Goal: Transaction & Acquisition: Subscribe to service/newsletter

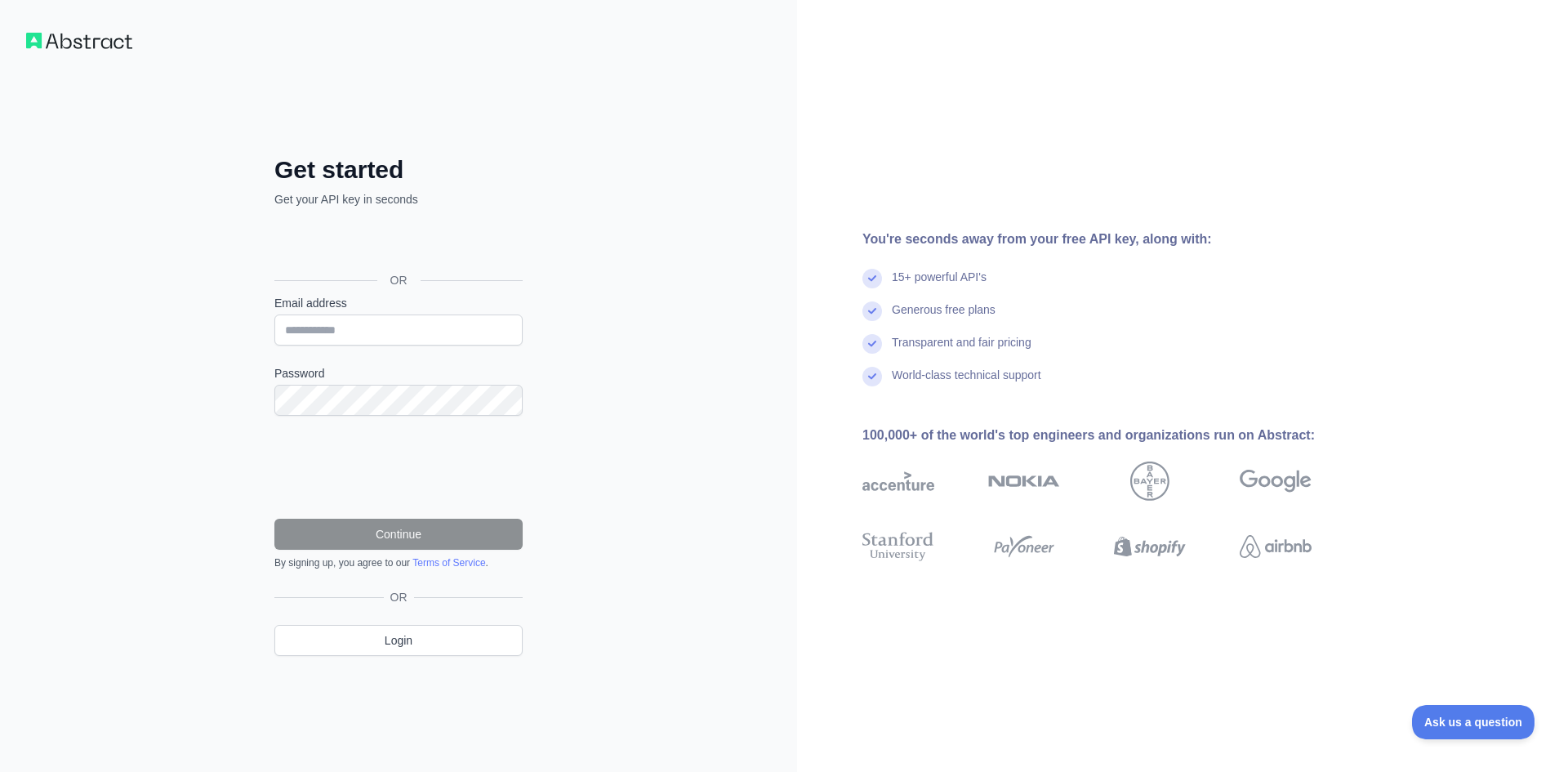
click at [674, 414] on div "Get started Get your API key in seconds OR Email address Password Continue By s…" at bounding box center [398, 386] width 797 height 772
click at [446, 338] on input "Email address" at bounding box center [398, 329] width 248 height 31
type input "**********"
click at [333, 533] on button "Continue" at bounding box center [398, 533] width 248 height 31
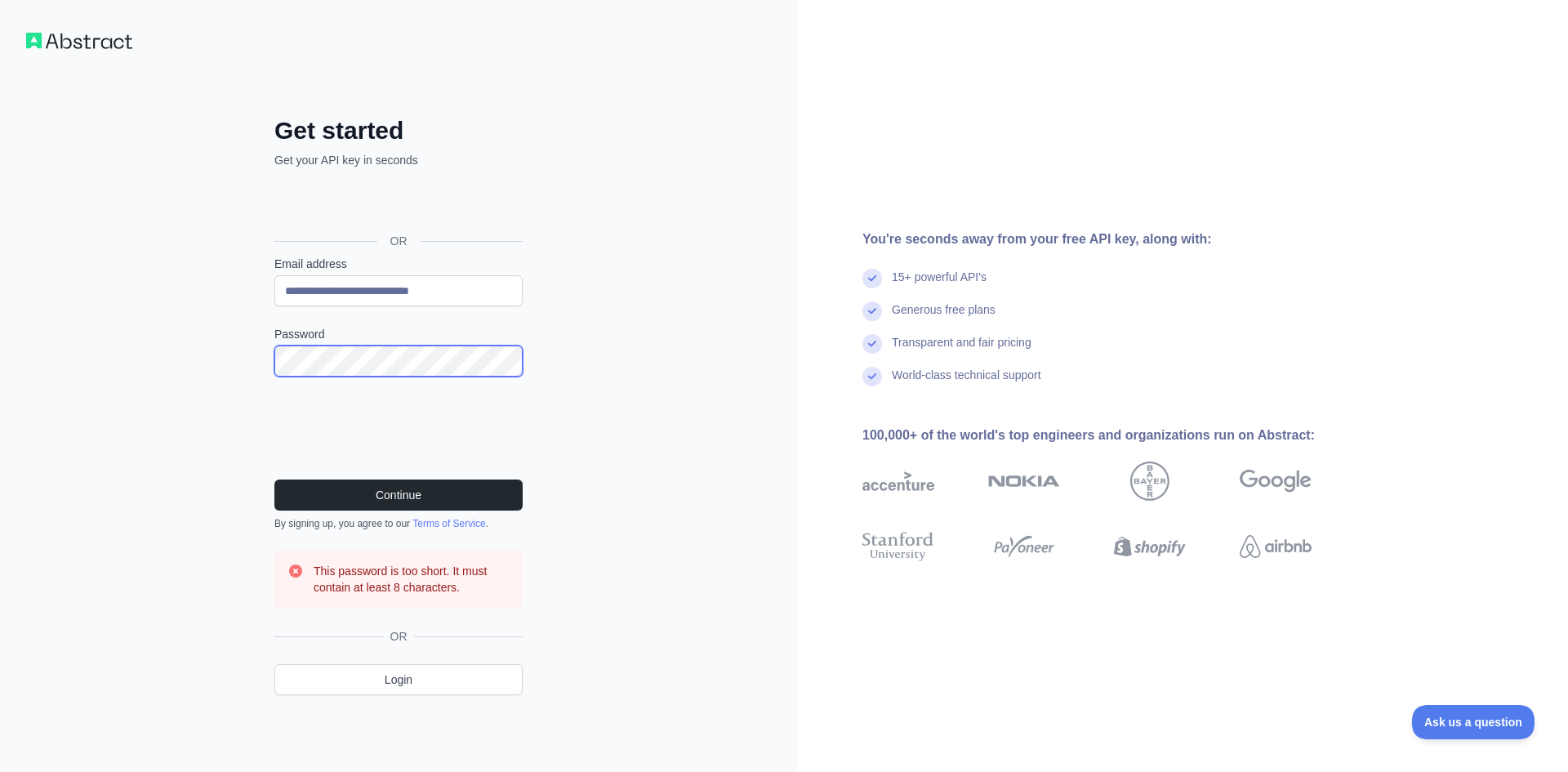
click at [206, 335] on div "**********" at bounding box center [398, 386] width 797 height 772
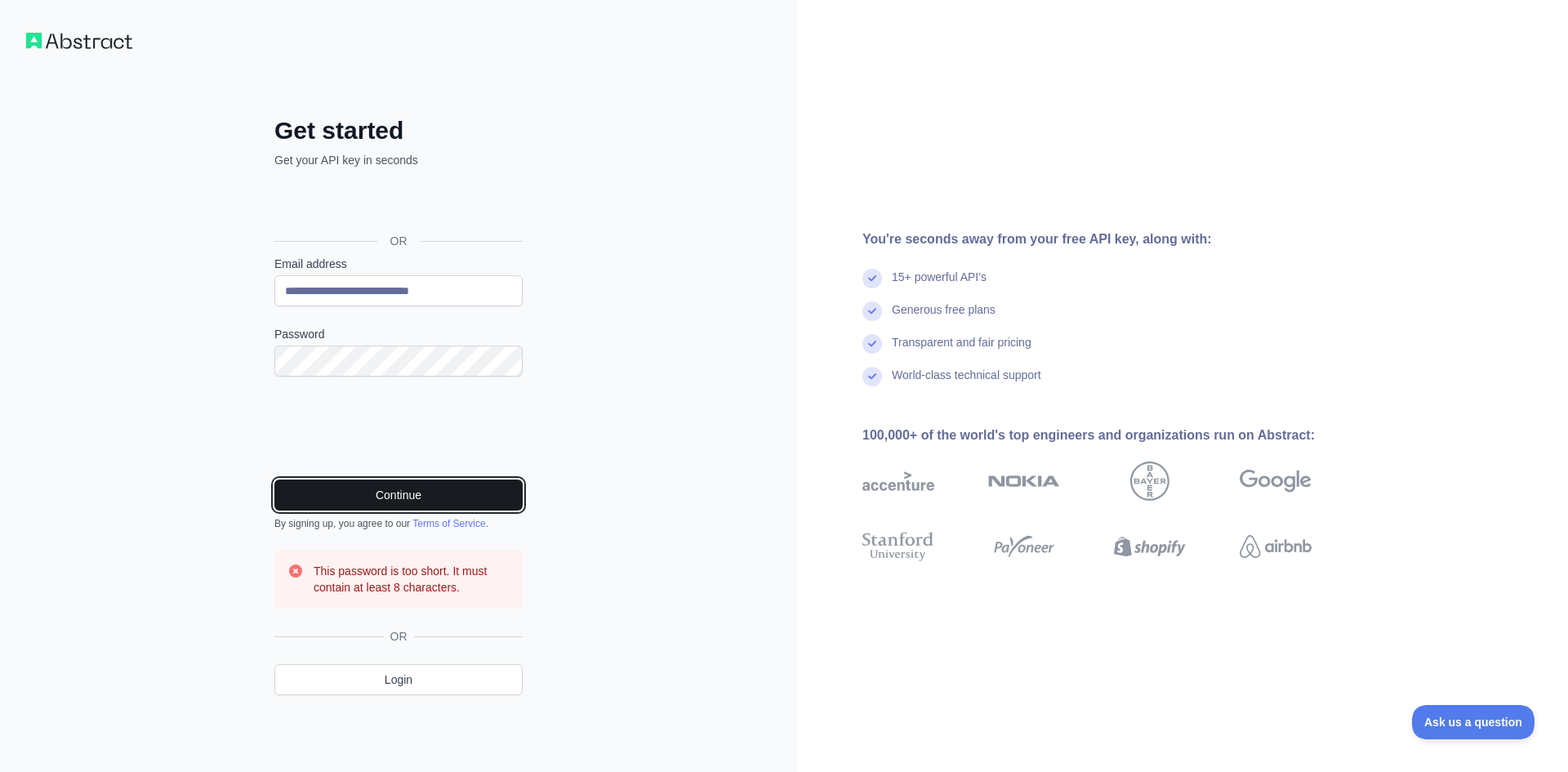
click at [282, 498] on button "Continue" at bounding box center [398, 494] width 248 height 31
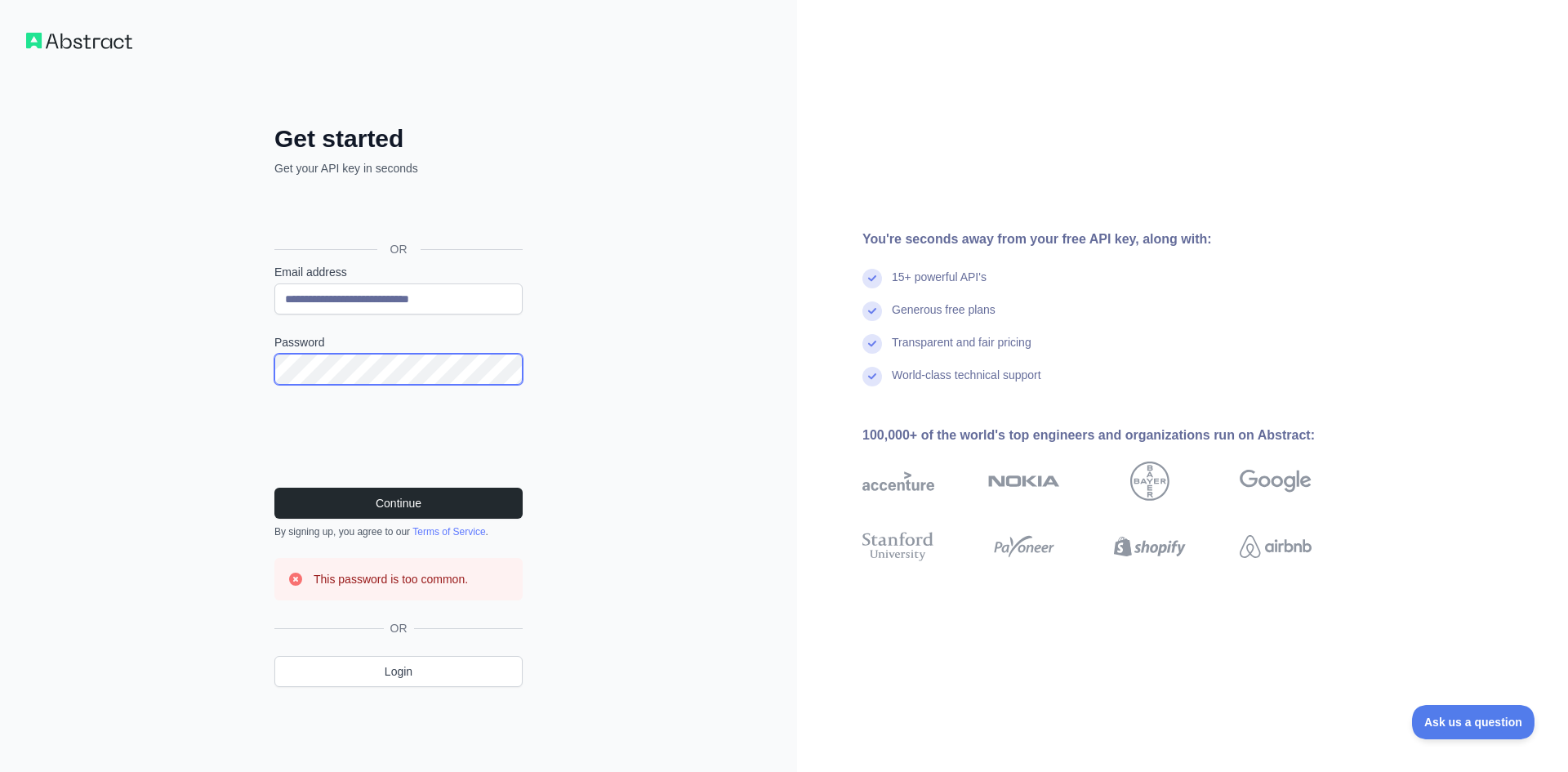
click at [258, 364] on div "**********" at bounding box center [398, 418] width 313 height 588
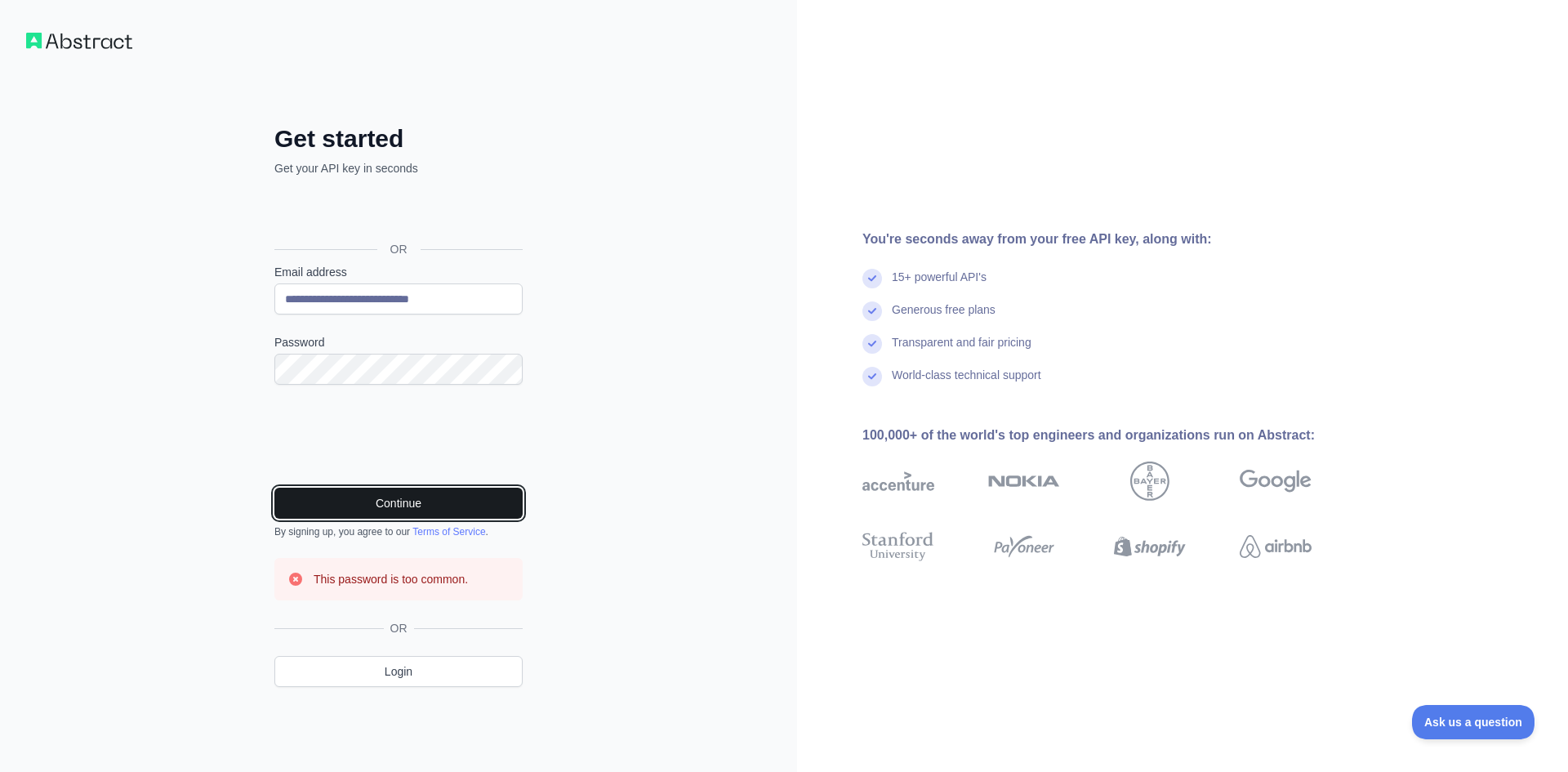
click at [342, 514] on button "Continue" at bounding box center [398, 502] width 248 height 31
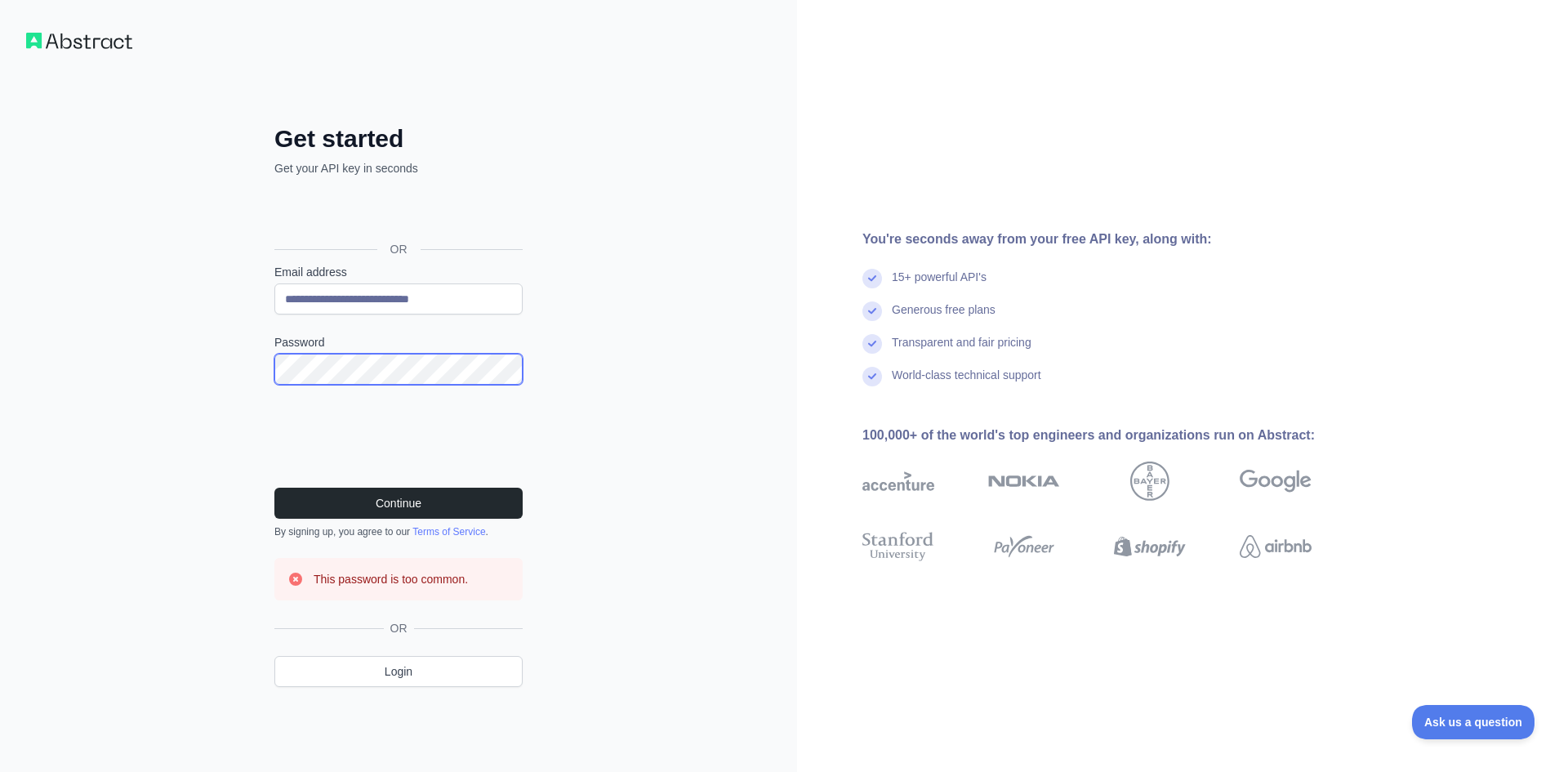
click at [134, 329] on div "**********" at bounding box center [398, 386] width 797 height 772
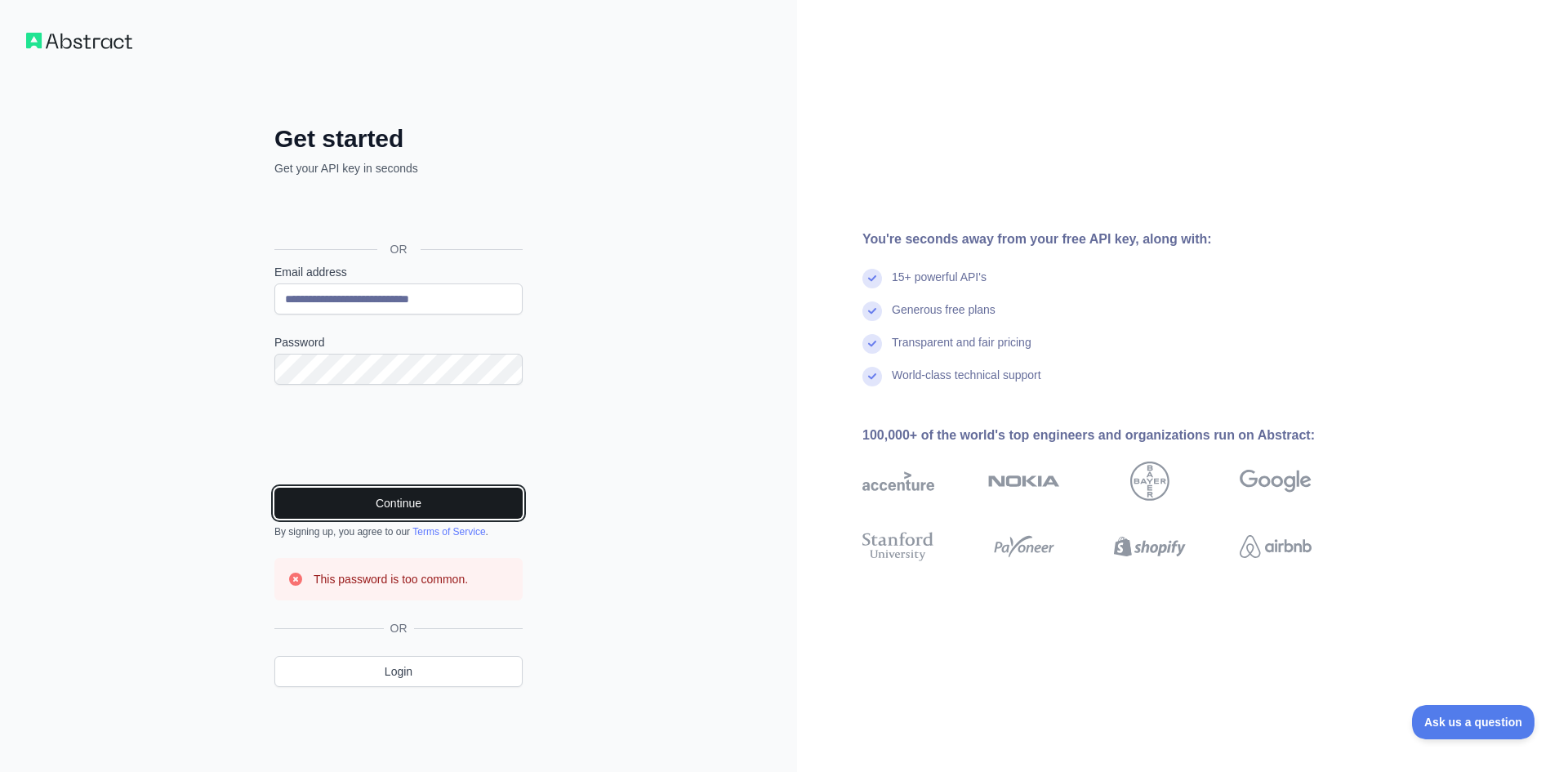
click at [366, 504] on button "Continue" at bounding box center [398, 502] width 248 height 31
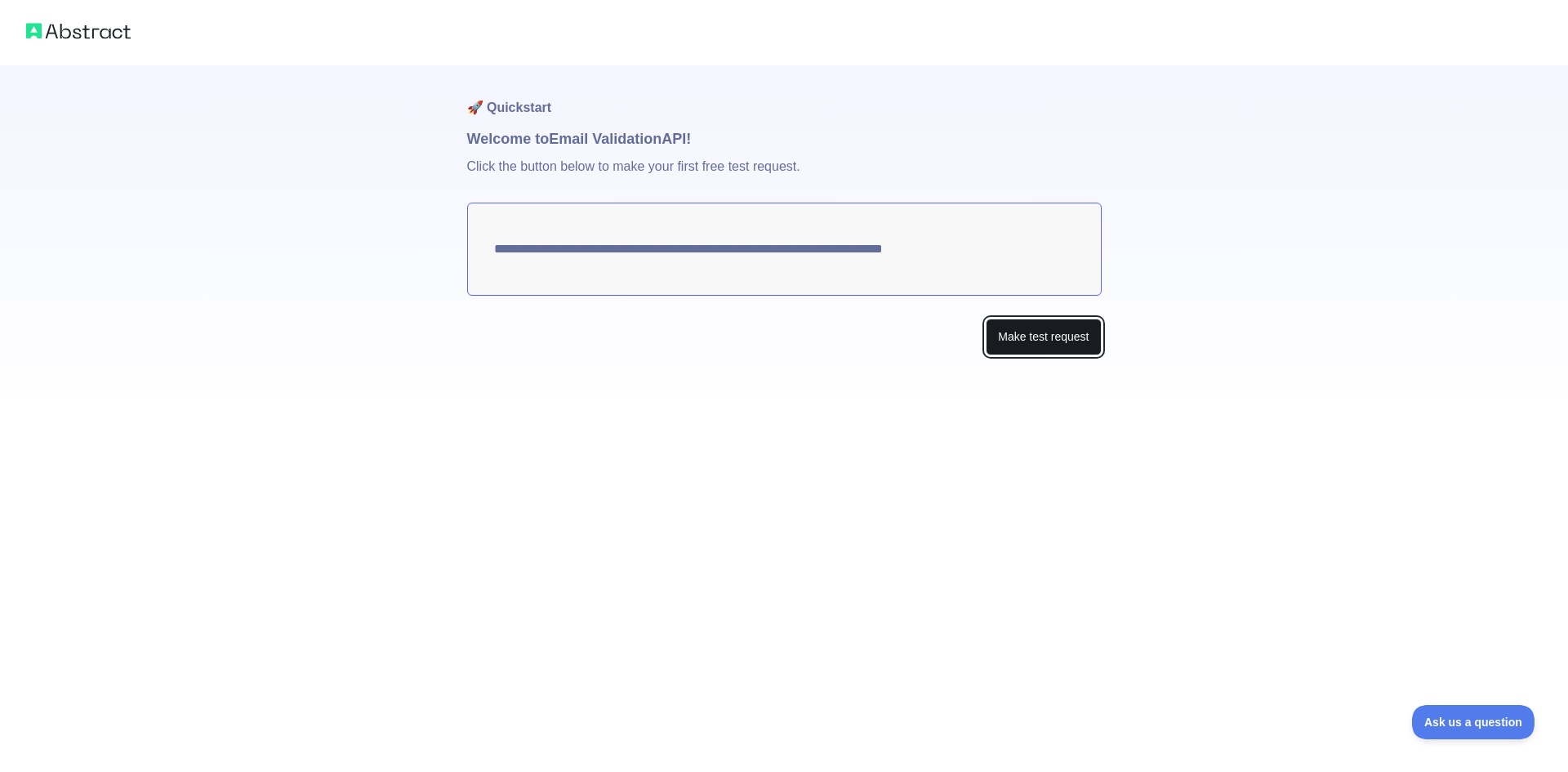
click at [997, 335] on button "Make test request" at bounding box center [1044, 336] width 115 height 36
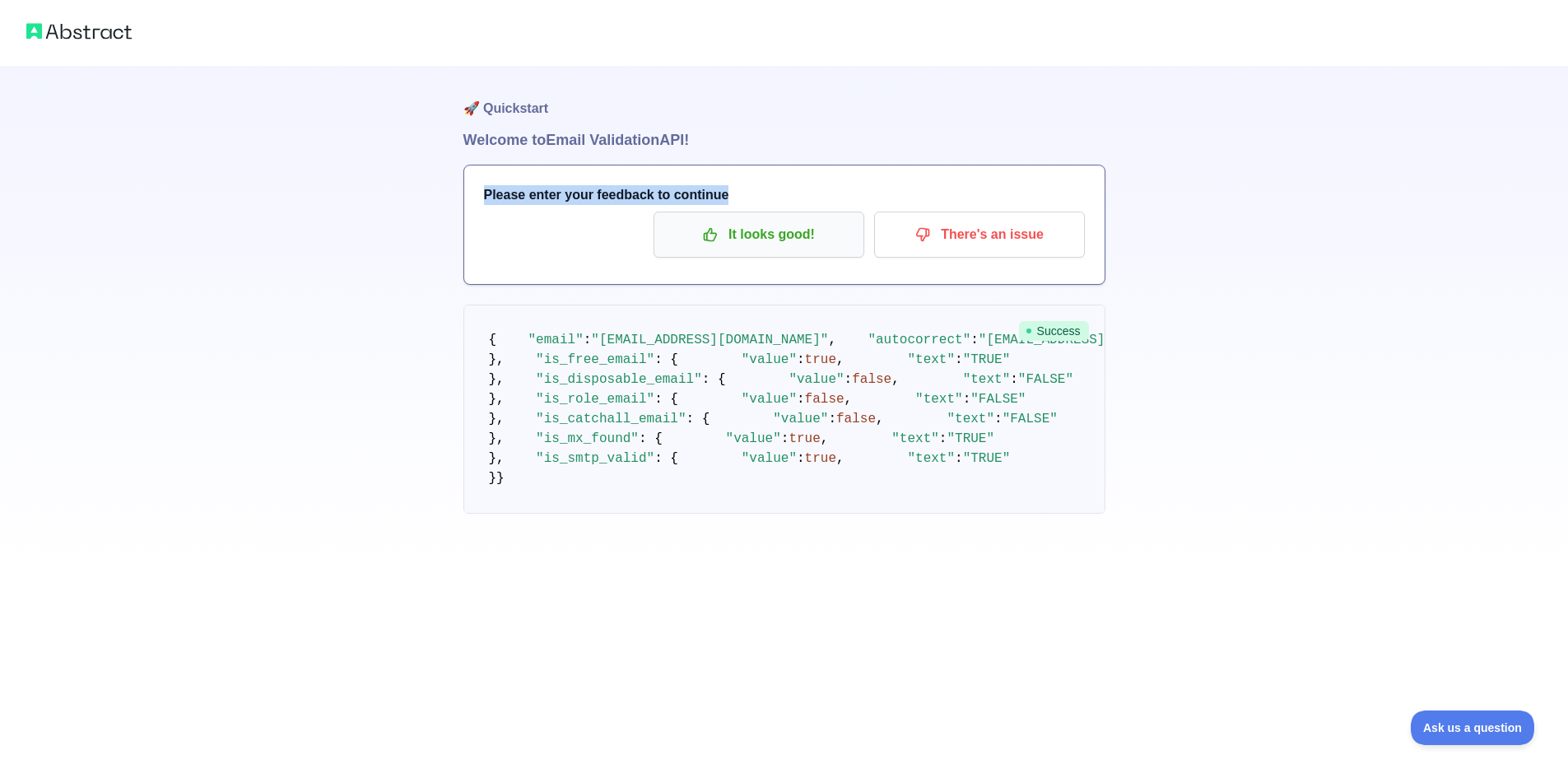
drag, startPoint x: 497, startPoint y: 190, endPoint x: 783, endPoint y: 216, distance: 287.2
click at [767, 201] on div "Please enter your feedback to continue It looks good! There's an issue" at bounding box center [784, 224] width 640 height 119
drag, startPoint x: 479, startPoint y: 337, endPoint x: 508, endPoint y: 342, distance: 29.4
click at [508, 342] on pre "{ "email" : "liam.harrison2025o71@gmail.com" , "autocorrect" : "liam.harrison20…" at bounding box center [784, 409] width 642 height 209
click at [536, 347] on span ""email"" at bounding box center [556, 340] width 55 height 15
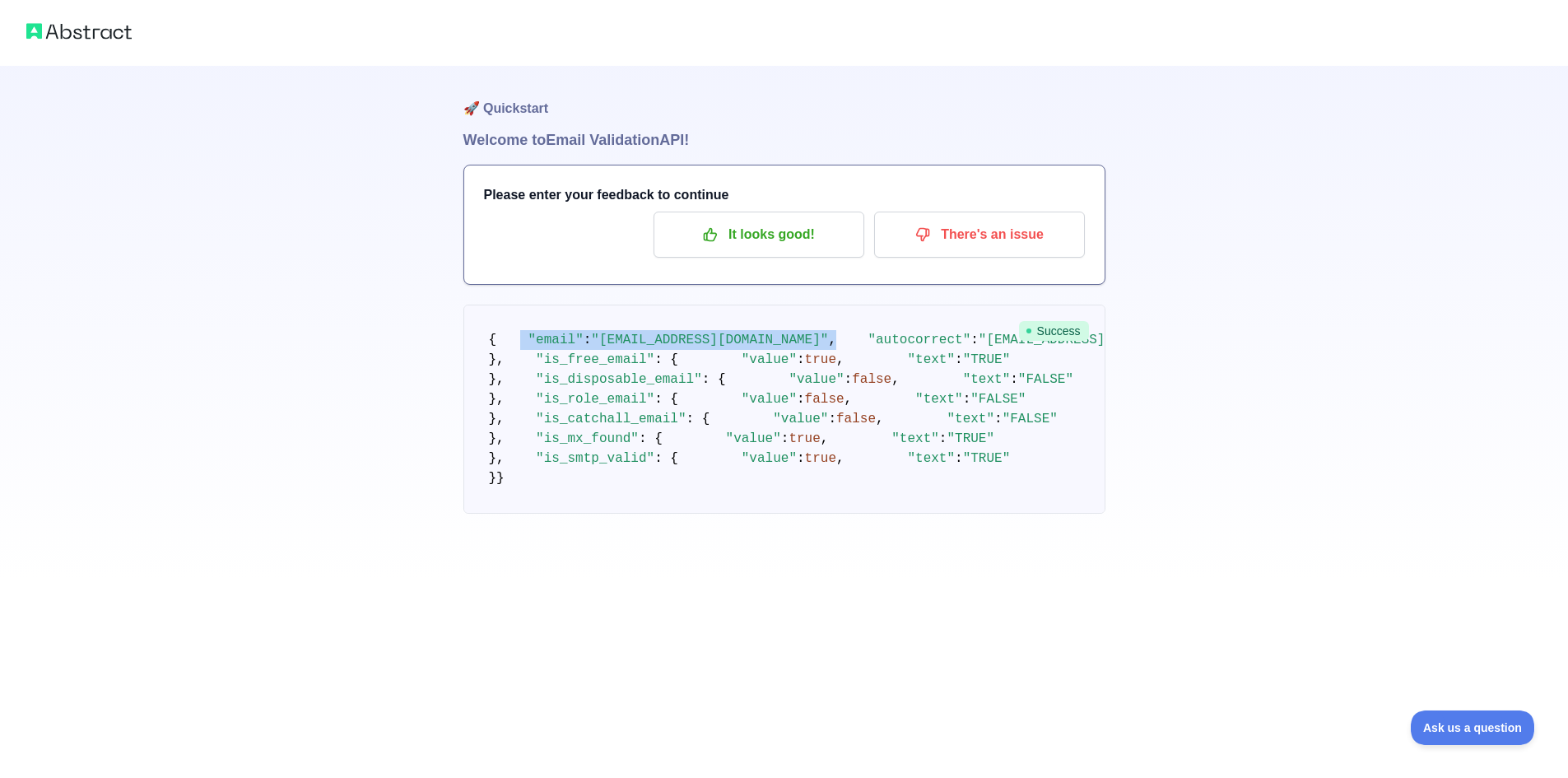
drag, startPoint x: 513, startPoint y: 354, endPoint x: 828, endPoint y: 366, distance: 315.2
click at [828, 366] on pre "{ "email" : "liam.harrison2025o71@gmail.com" , "autocorrect" : "liam.harrison20…" at bounding box center [784, 409] width 642 height 209
drag, startPoint x: 514, startPoint y: 377, endPoint x: 885, endPoint y: 372, distance: 371.0
click at [885, 372] on pre "{ "email" : "liam.harrison2025o71@gmail.com" , "autocorrect" : "liam.harrison20…" at bounding box center [784, 409] width 642 height 209
drag, startPoint x: 512, startPoint y: 398, endPoint x: 762, endPoint y: 402, distance: 250.0
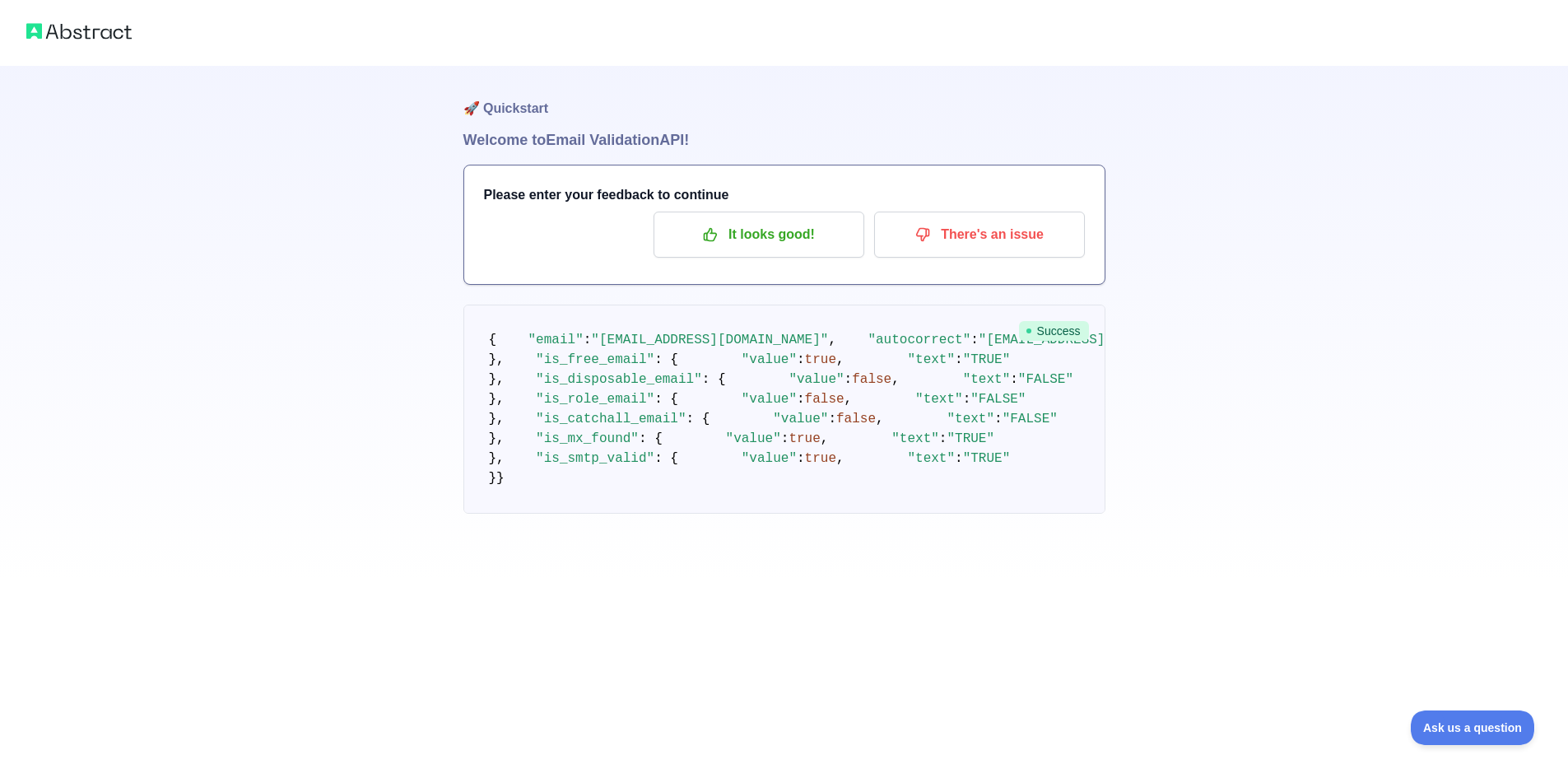
click at [762, 402] on pre "{ "email" : "liam.harrison2025o71@gmail.com" , "autocorrect" : "liam.harrison20…" at bounding box center [784, 409] width 642 height 209
drag, startPoint x: 512, startPoint y: 417, endPoint x: 730, endPoint y: 415, distance: 218.0
click at [729, 415] on pre "{ "email" : "liam.harrison2025o71@gmail.com" , "autocorrect" : "liam.harrison20…" at bounding box center [784, 409] width 642 height 209
drag, startPoint x: 506, startPoint y: 439, endPoint x: 709, endPoint y: 435, distance: 203.0
click at [709, 435] on pre "{ "email" : "liam.harrison2025o71@gmail.com" , "autocorrect" : "liam.harrison20…" at bounding box center [784, 409] width 642 height 209
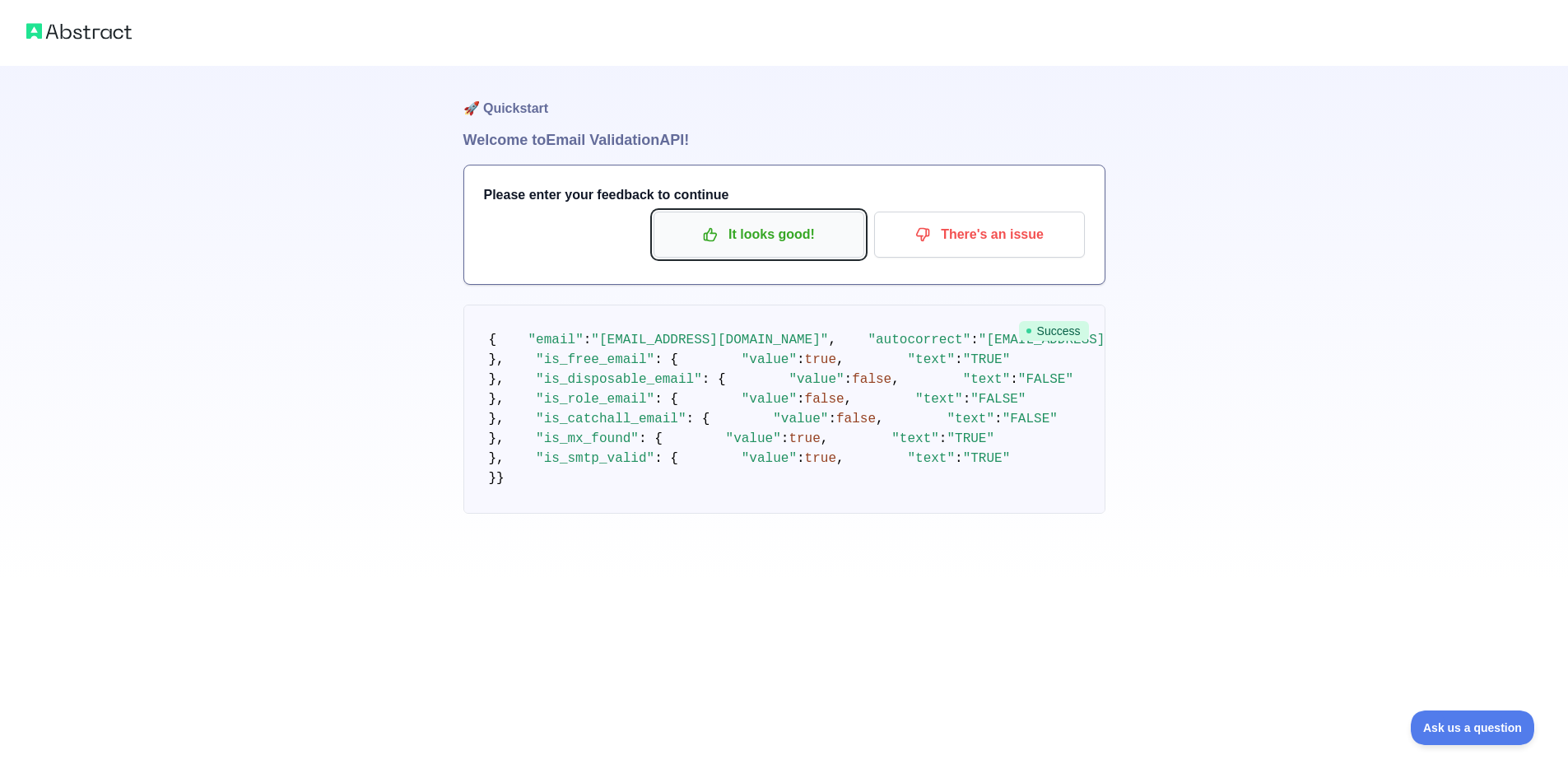
click at [753, 242] on p "It looks good!" at bounding box center [759, 234] width 186 height 28
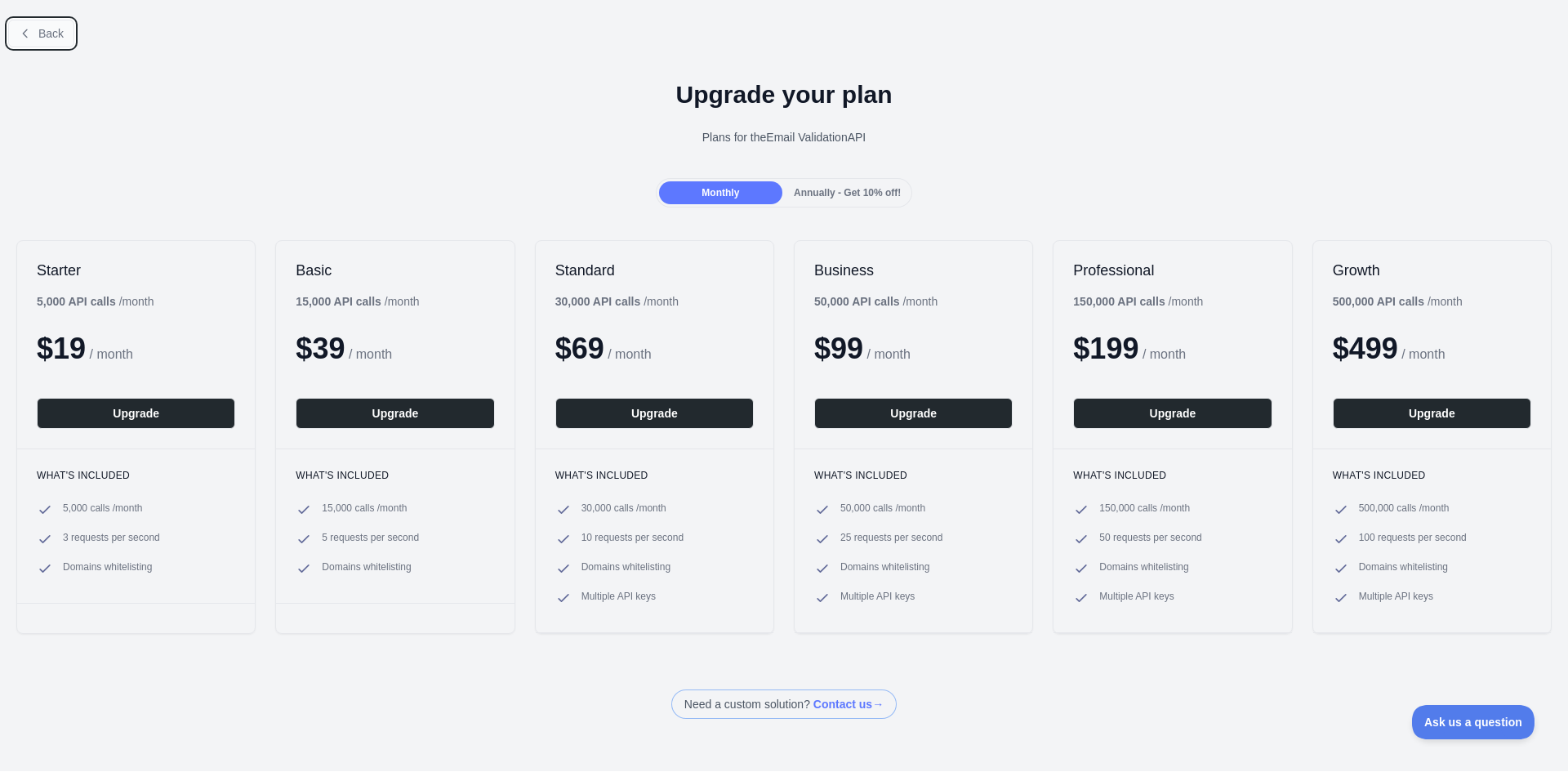
click at [26, 37] on icon at bounding box center [25, 33] width 13 height 13
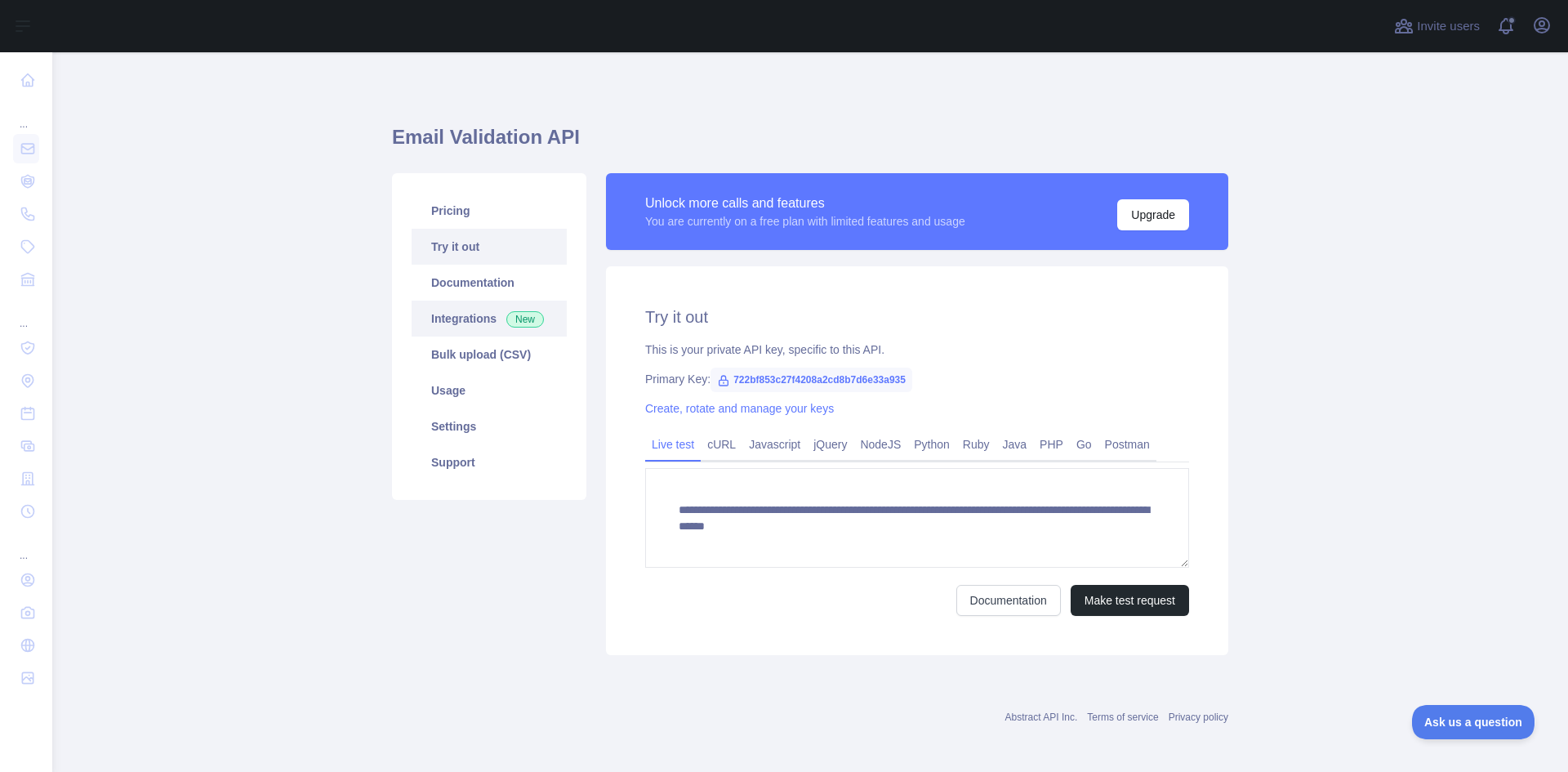
click at [473, 317] on link "Integrations New" at bounding box center [489, 319] width 155 height 35
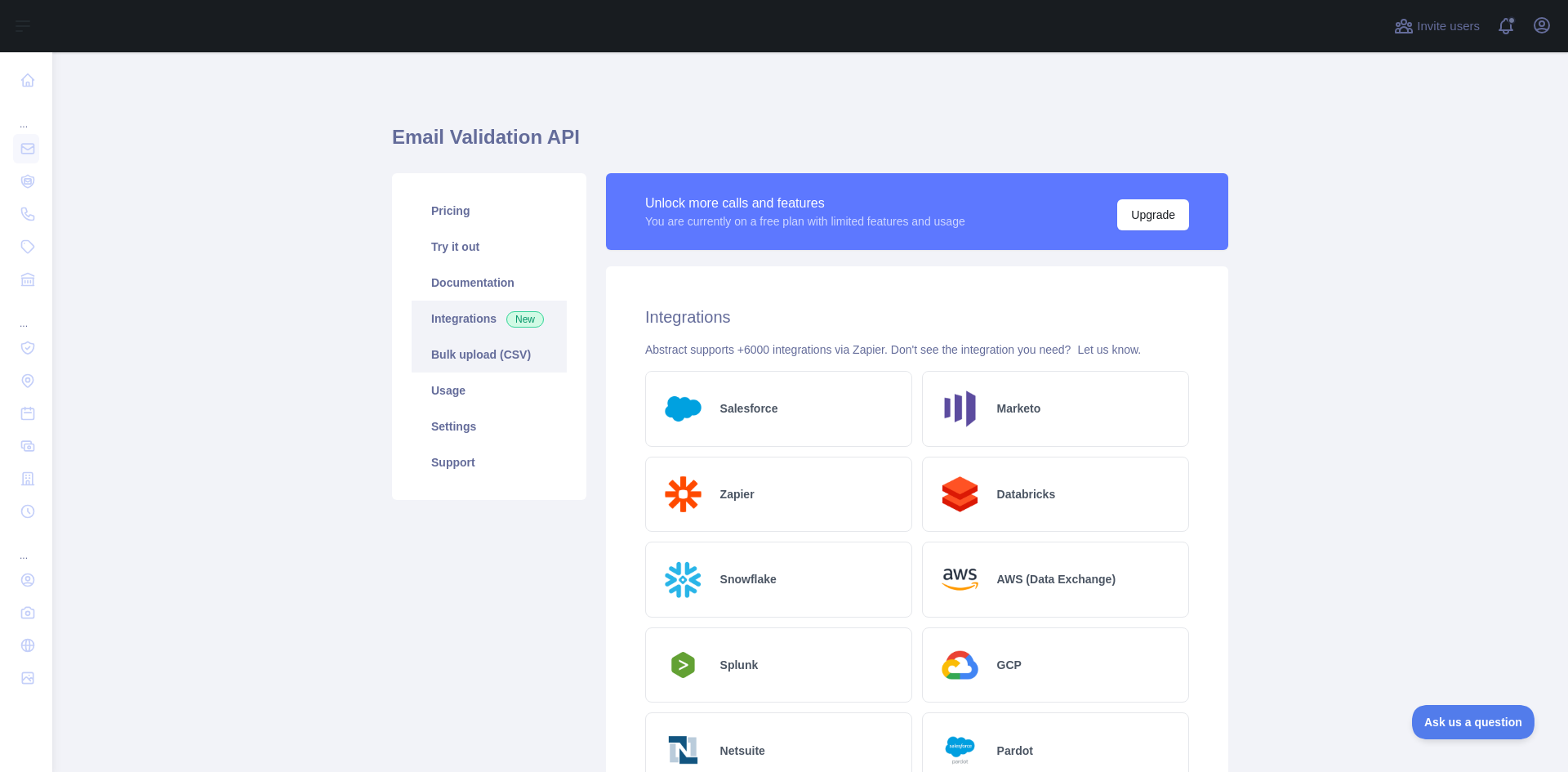
click at [500, 352] on link "Bulk upload (CSV)" at bounding box center [489, 354] width 155 height 35
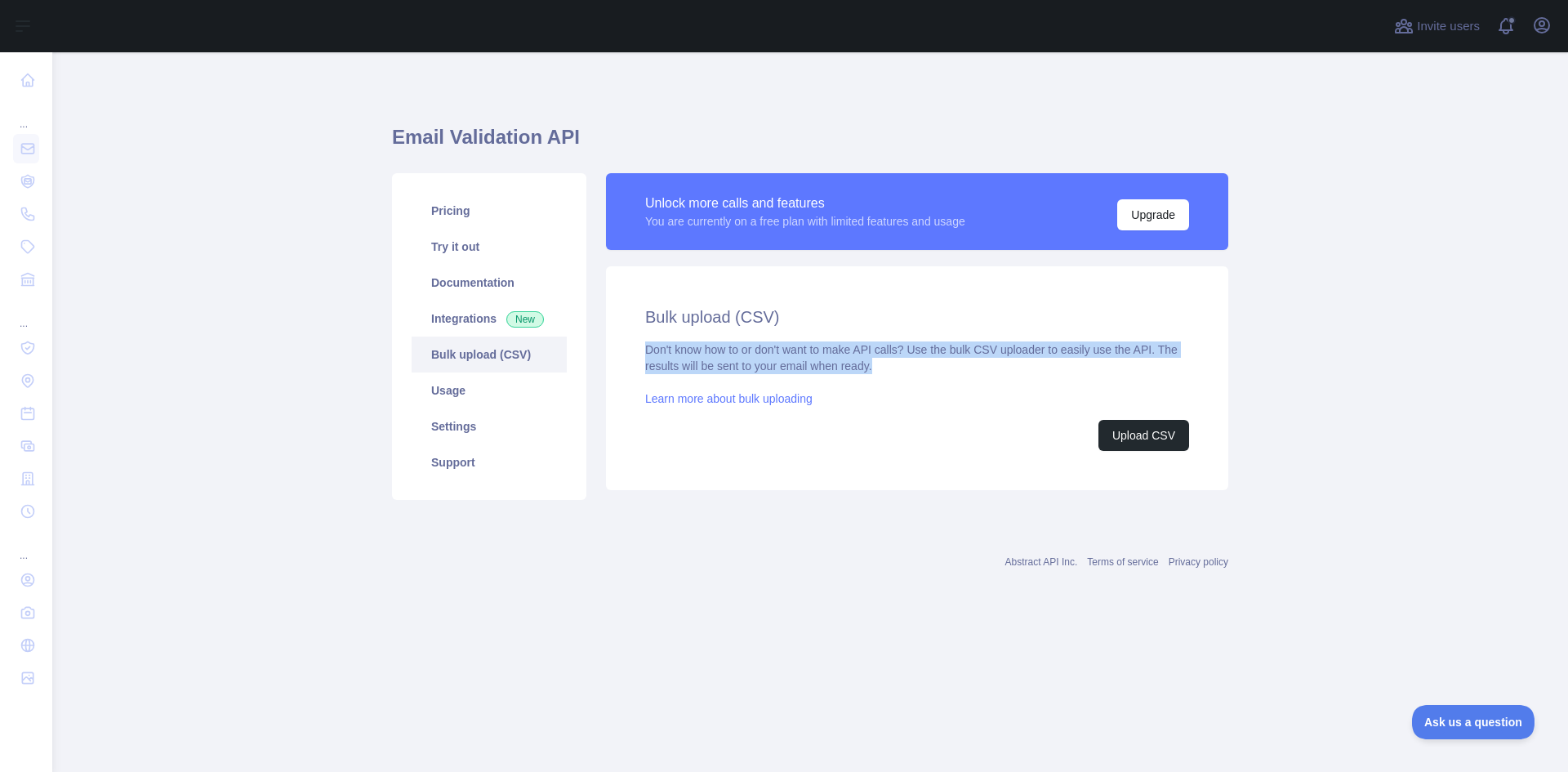
drag, startPoint x: 641, startPoint y: 348, endPoint x: 902, endPoint y: 360, distance: 261.3
click at [902, 360] on div "Bulk upload (CSV) Don't know how to or don't want to make API calls? Use the bu…" at bounding box center [917, 378] width 622 height 224
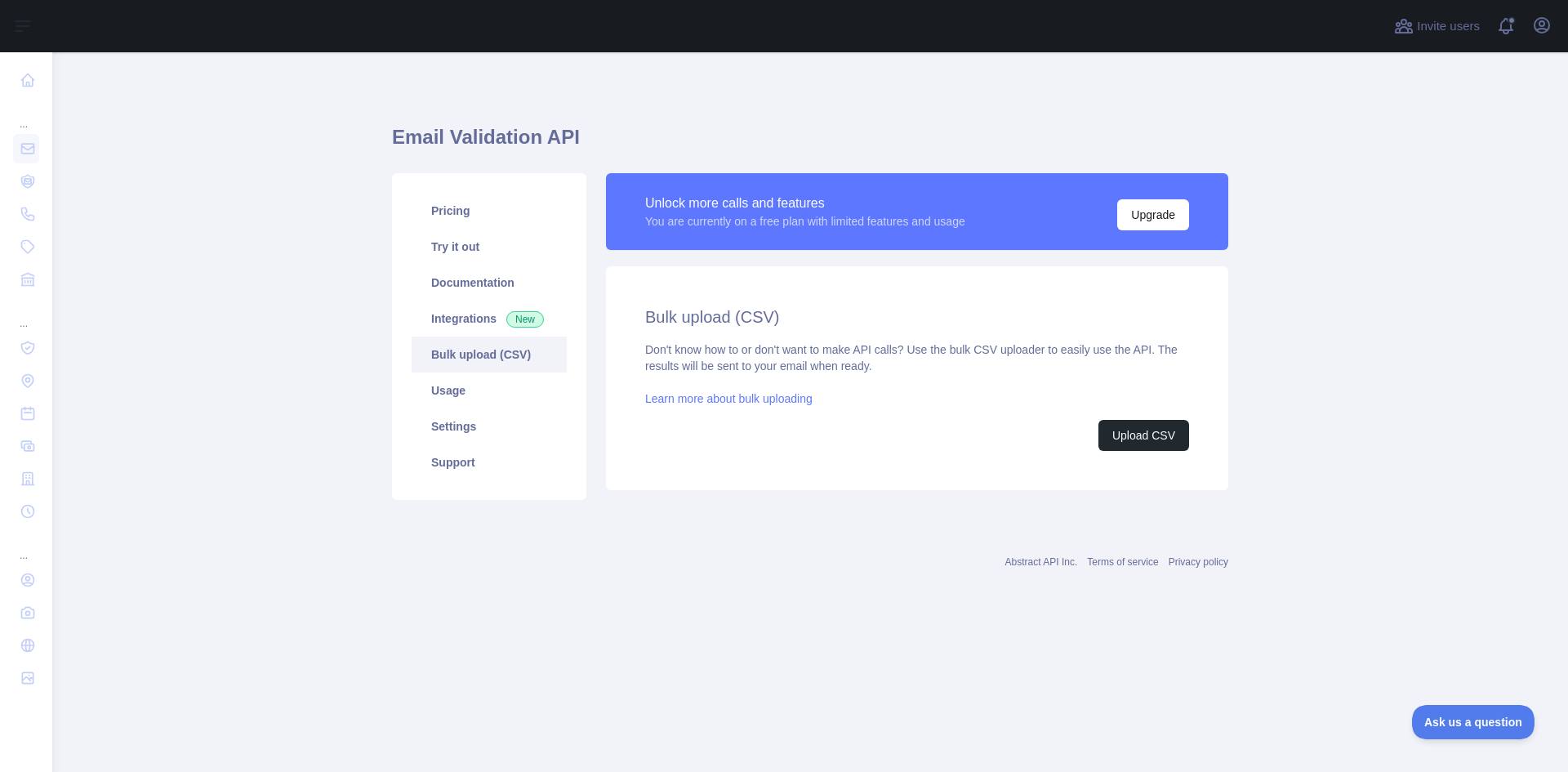
click at [904, 381] on div "Don't know how to or don't want to make API calls? Use the bulk CSV uploader to…" at bounding box center [917, 396] width 544 height 109
click at [485, 440] on link "Settings" at bounding box center [489, 426] width 155 height 35
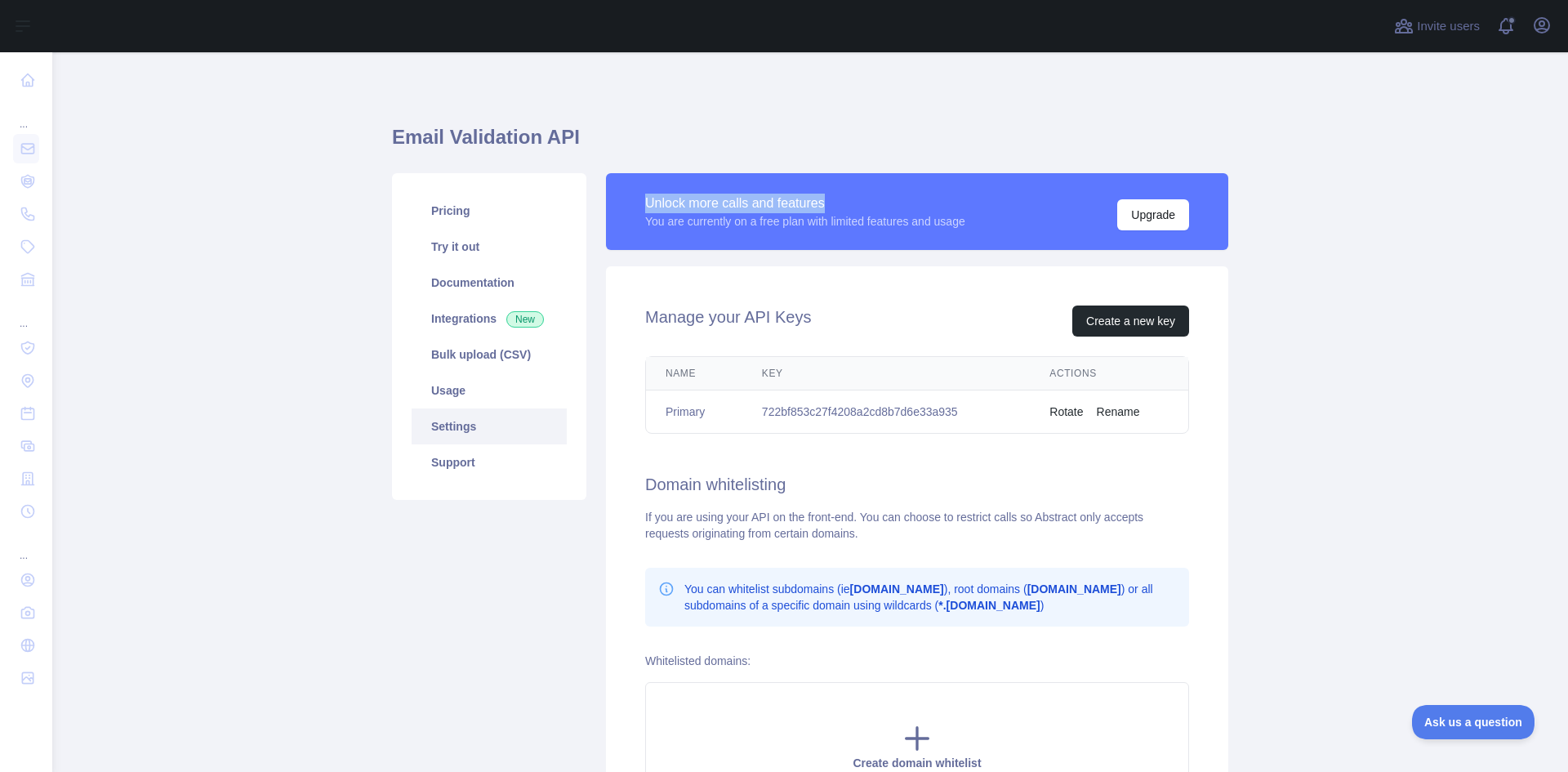
drag, startPoint x: 641, startPoint y: 205, endPoint x: 819, endPoint y: 203, distance: 178.0
click at [819, 203] on div "Unlock more calls and features" at bounding box center [805, 203] width 320 height 20
click at [954, 221] on div "You are currently on a free plan with limited features and usage" at bounding box center [805, 221] width 320 height 16
click at [885, 209] on div "Unlock more calls and features" at bounding box center [805, 203] width 320 height 20
click at [876, 218] on div "You are currently on a free plan with limited features and usage" at bounding box center [805, 221] width 320 height 16
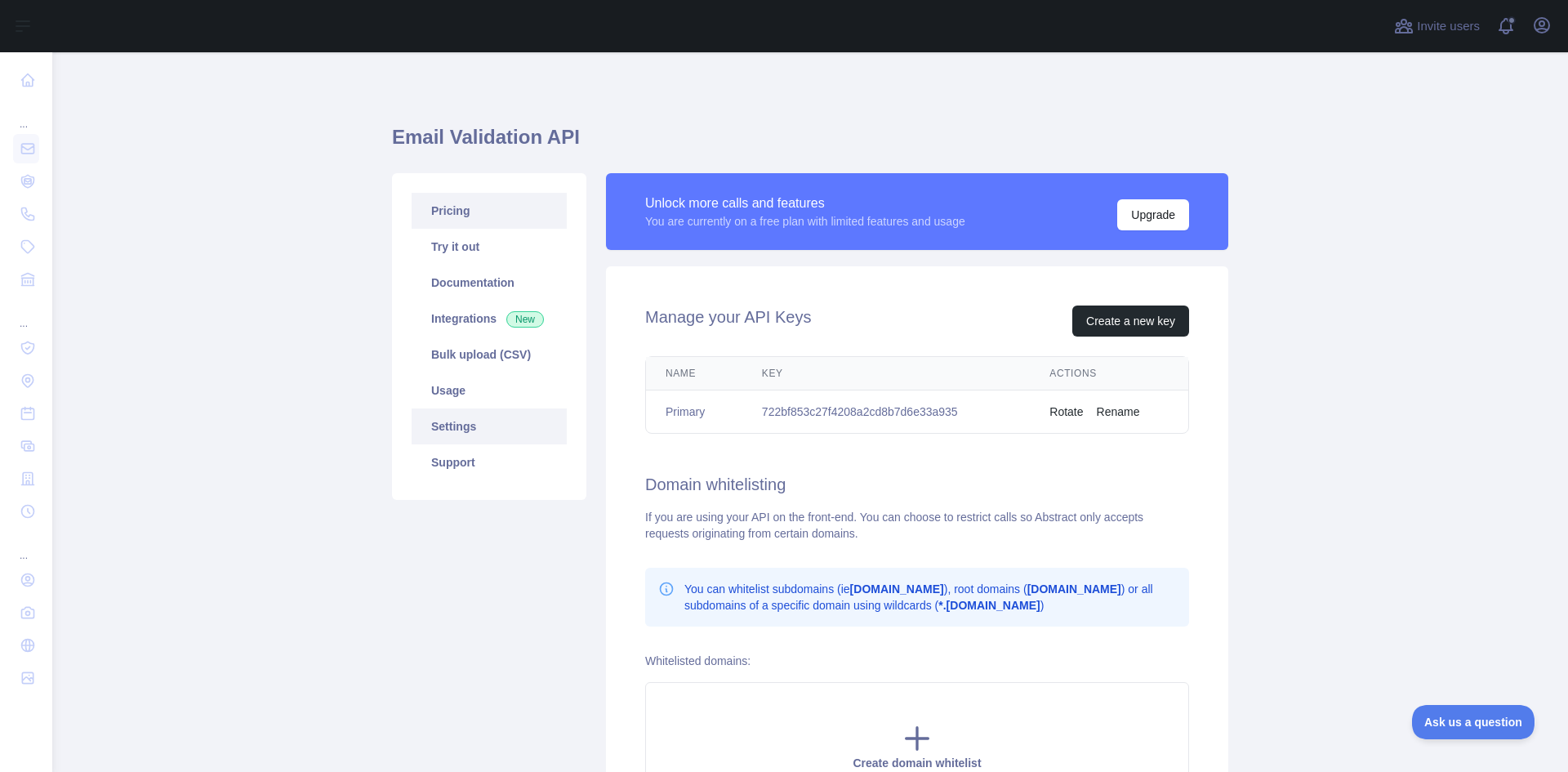
click at [461, 214] on link "Pricing" at bounding box center [489, 210] width 155 height 35
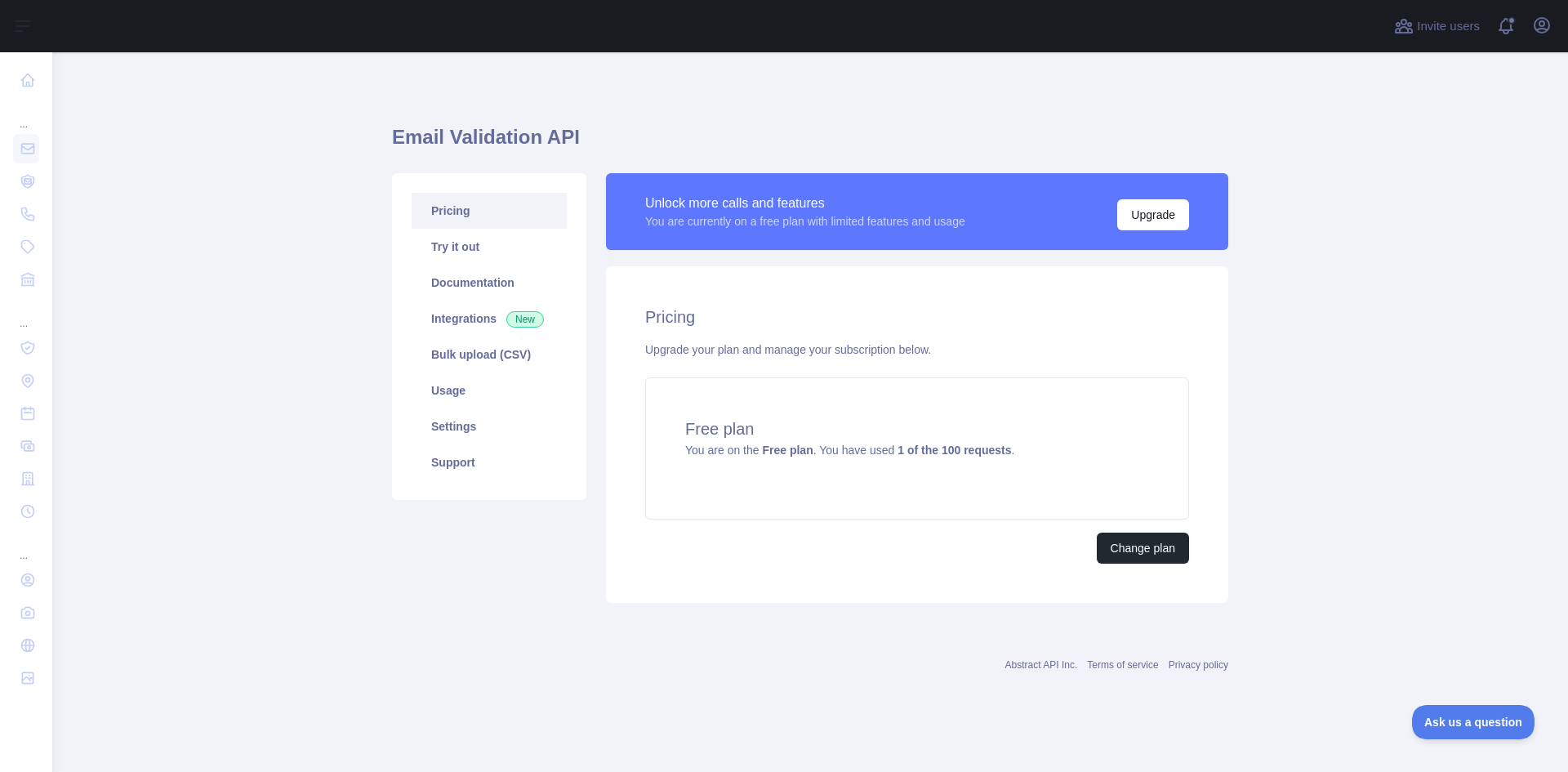
drag, startPoint x: 1253, startPoint y: 476, endPoint x: 1225, endPoint y: 470, distance: 28.6
click at [1254, 476] on main "Email Validation API Pricing Try it out Documentation Integrations New Bulk upl…" at bounding box center [810, 412] width 1516 height 720
